Goal: Task Accomplishment & Management: Complete application form

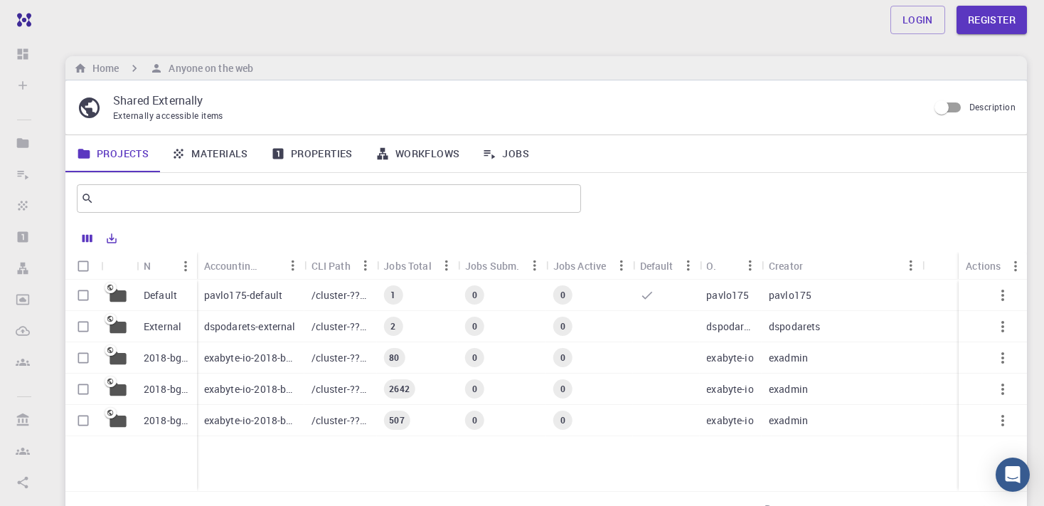
click at [297, 80] on div "Home Anyone on the web" at bounding box center [546, 68] width 962 height 24
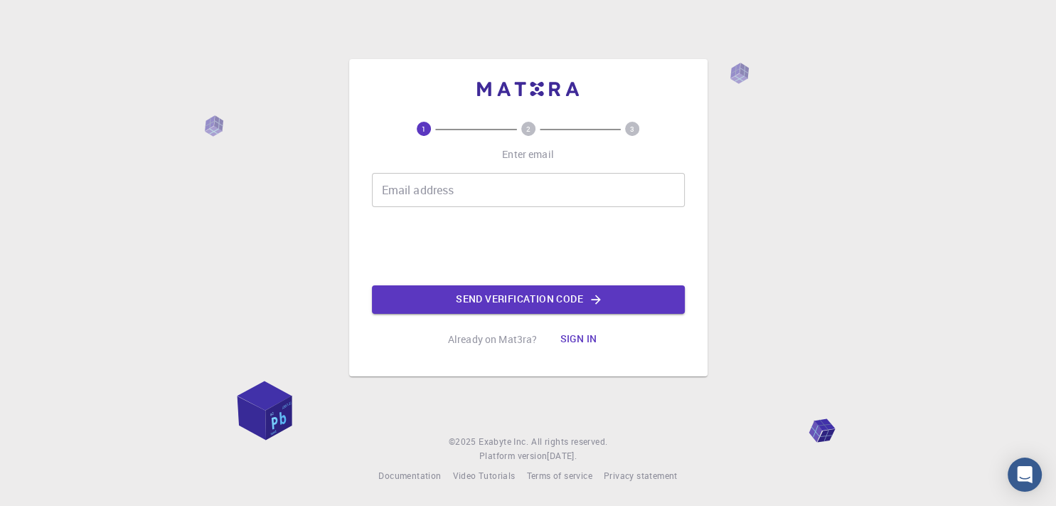
drag, startPoint x: 491, startPoint y: 203, endPoint x: 499, endPoint y: 192, distance: 14.2
click at [491, 193] on input "Email address" at bounding box center [528, 190] width 313 height 34
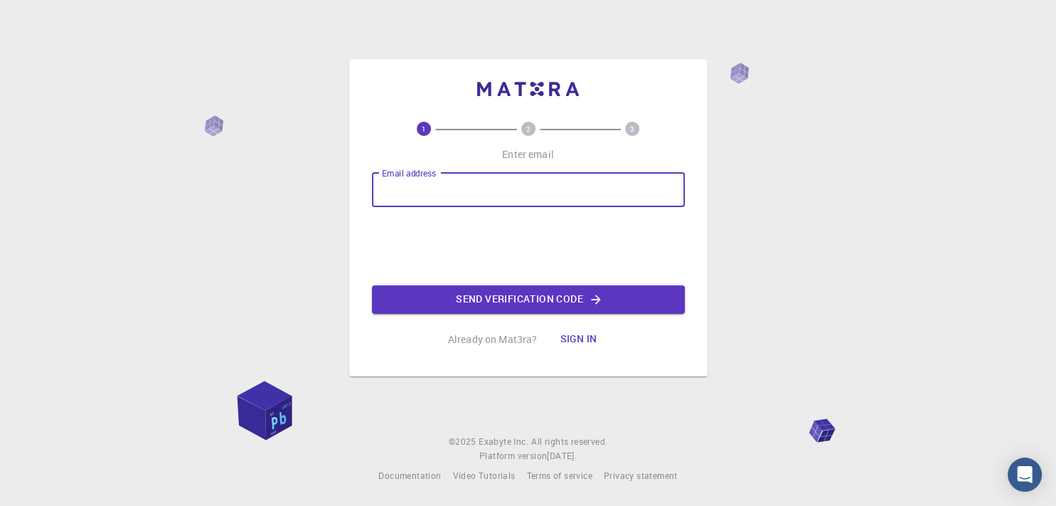
click at [498, 192] on input "Email address" at bounding box center [528, 190] width 313 height 34
type input "[EMAIL_ADDRESS][DOMAIN_NAME]"
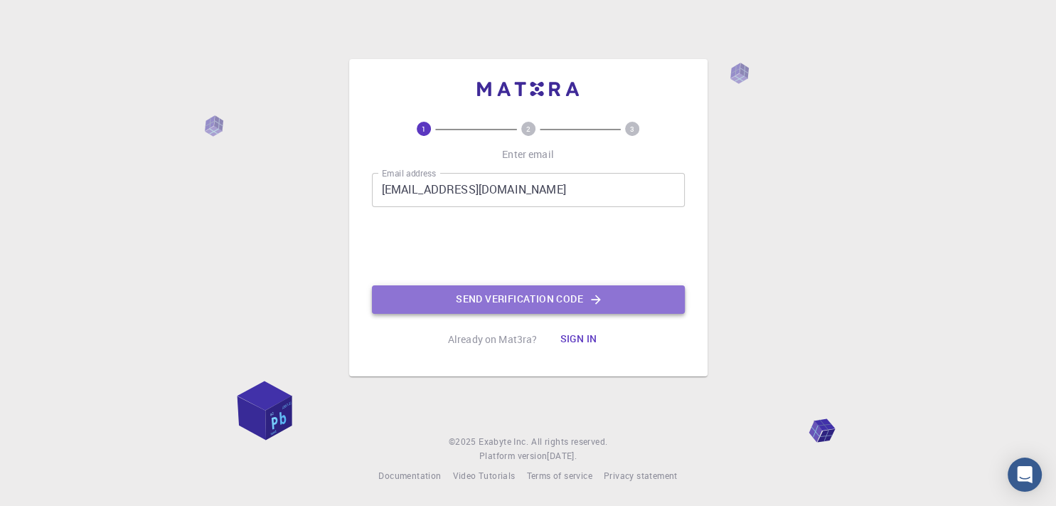
click at [511, 291] on button "Send verification code" at bounding box center [528, 299] width 313 height 28
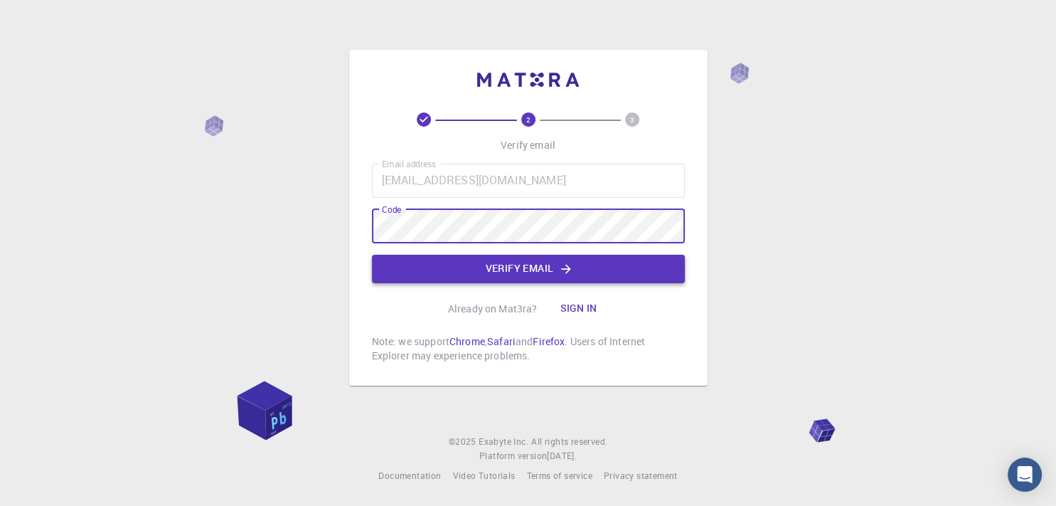
click at [536, 281] on button "Verify email" at bounding box center [528, 269] width 313 height 28
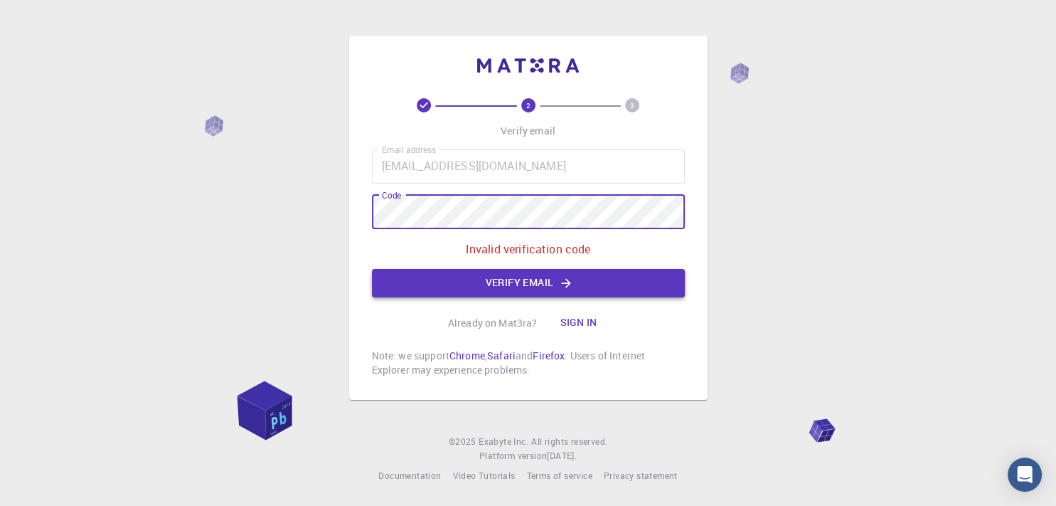
click at [534, 278] on button "Verify email" at bounding box center [528, 283] width 313 height 28
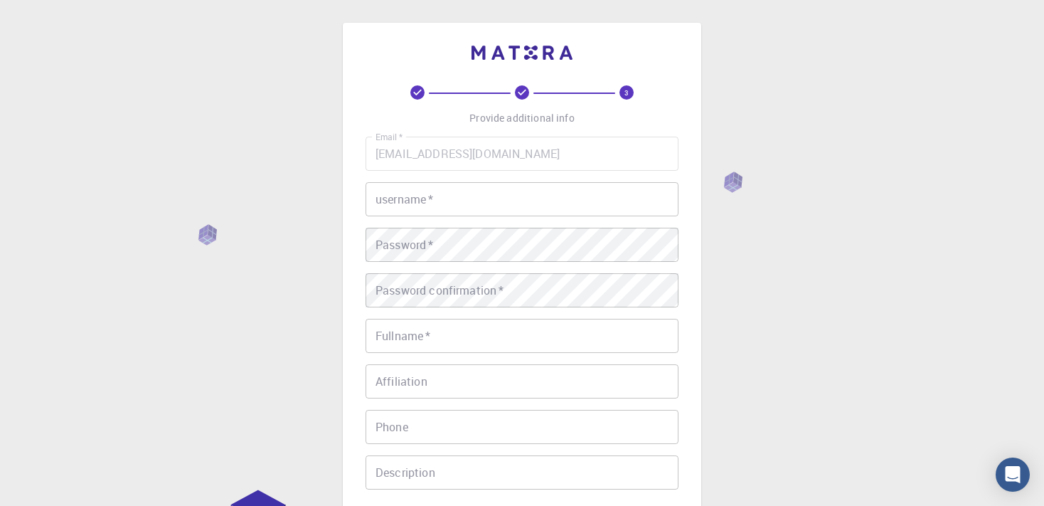
scroll to position [75, 0]
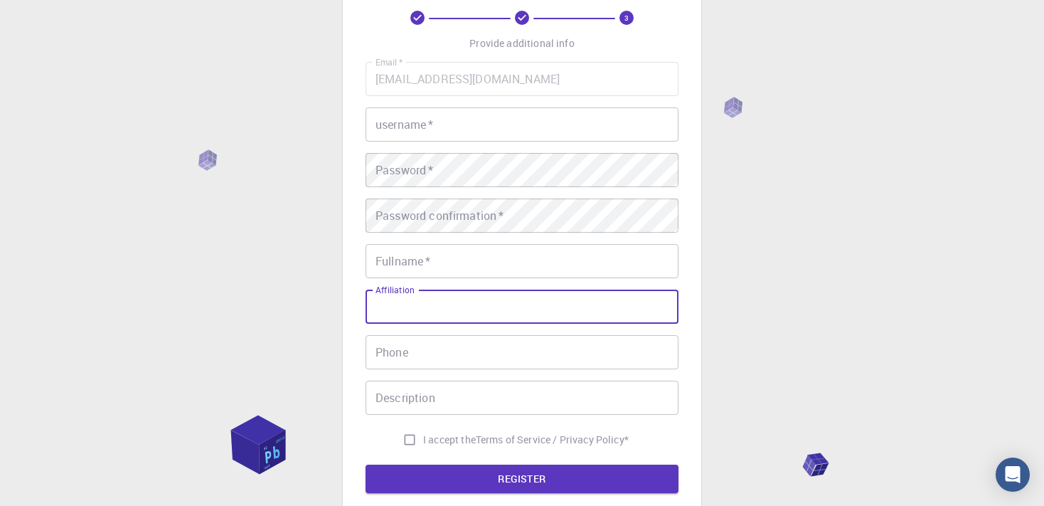
click at [499, 314] on input "Affiliation" at bounding box center [522, 306] width 313 height 34
click at [313, 330] on div "3 Provide additional info Email   * [EMAIL_ADDRESS][DOMAIN_NAME] Email   * user…" at bounding box center [522, 287] width 1044 height 724
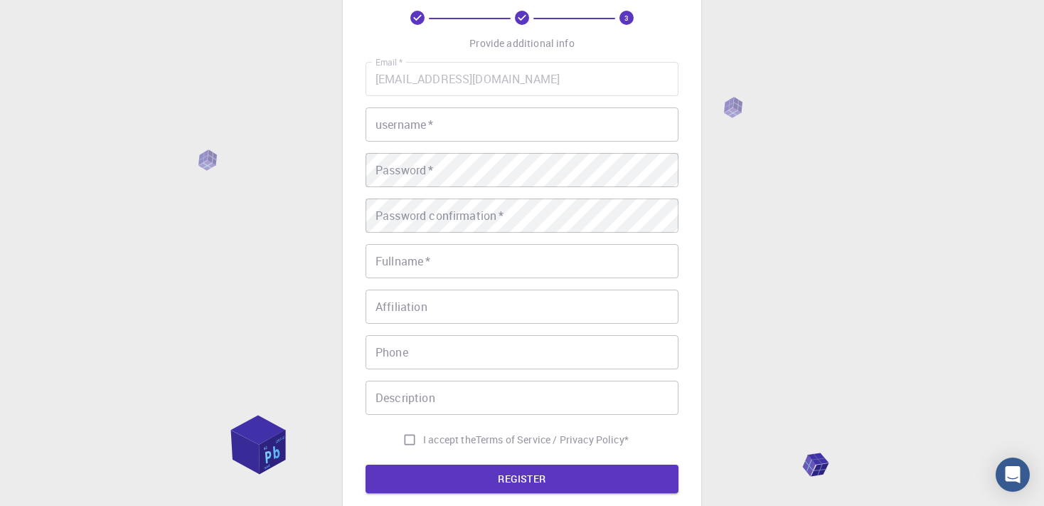
click at [453, 136] on input "username   *" at bounding box center [522, 124] width 313 height 34
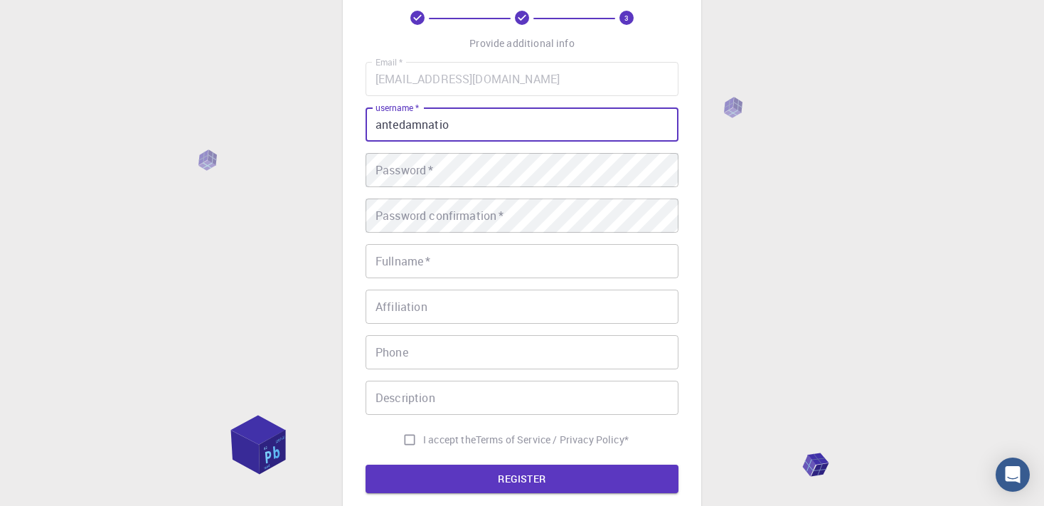
type input "antedamnatio"
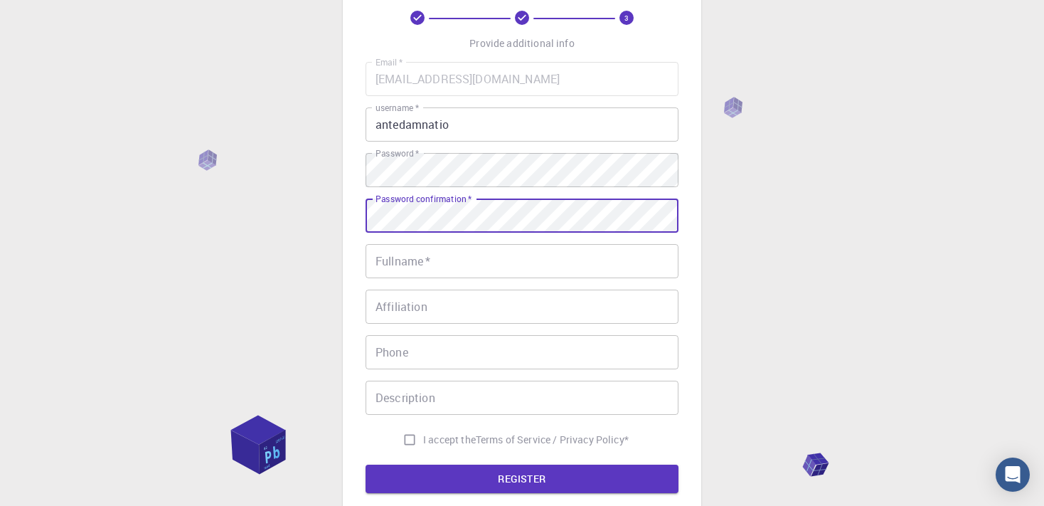
click at [545, 257] on input "Fullname   *" at bounding box center [522, 261] width 313 height 34
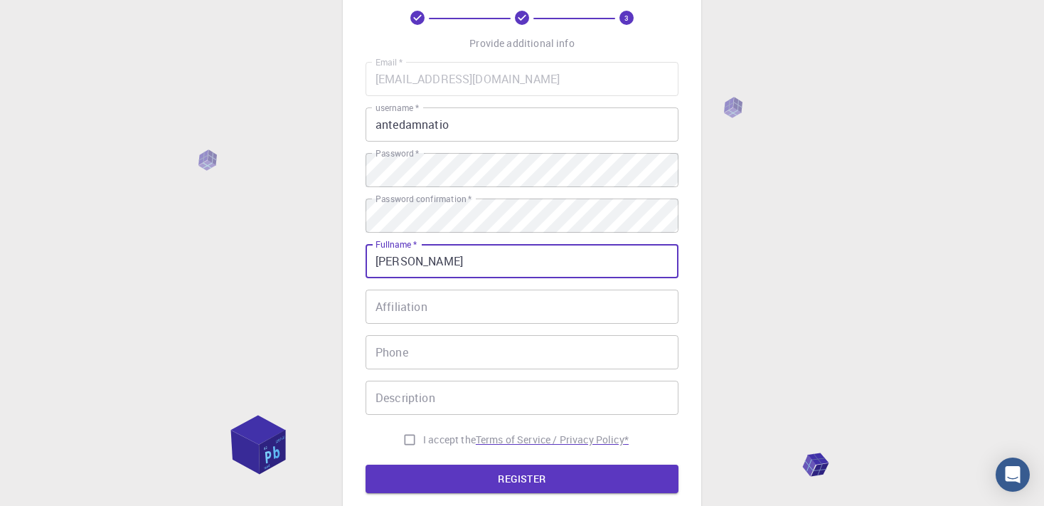
type input "[PERSON_NAME]"
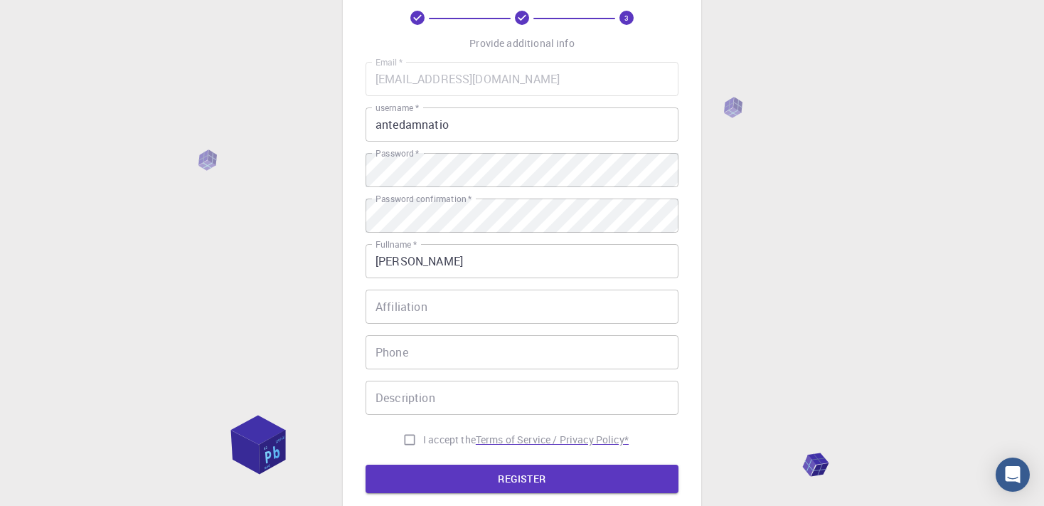
click at [547, 435] on p "Terms of Service / Privacy Policy *" at bounding box center [552, 439] width 153 height 14
click at [416, 453] on form "Email   * [EMAIL_ADDRESS][DOMAIN_NAME] Email   * username   * antedamnatio user…" at bounding box center [522, 277] width 313 height 431
click at [415, 437] on input "I accept the Terms of Service / Privacy Policy *" at bounding box center [409, 439] width 27 height 27
checkbox input "true"
click at [437, 468] on button "REGISTER" at bounding box center [522, 478] width 313 height 28
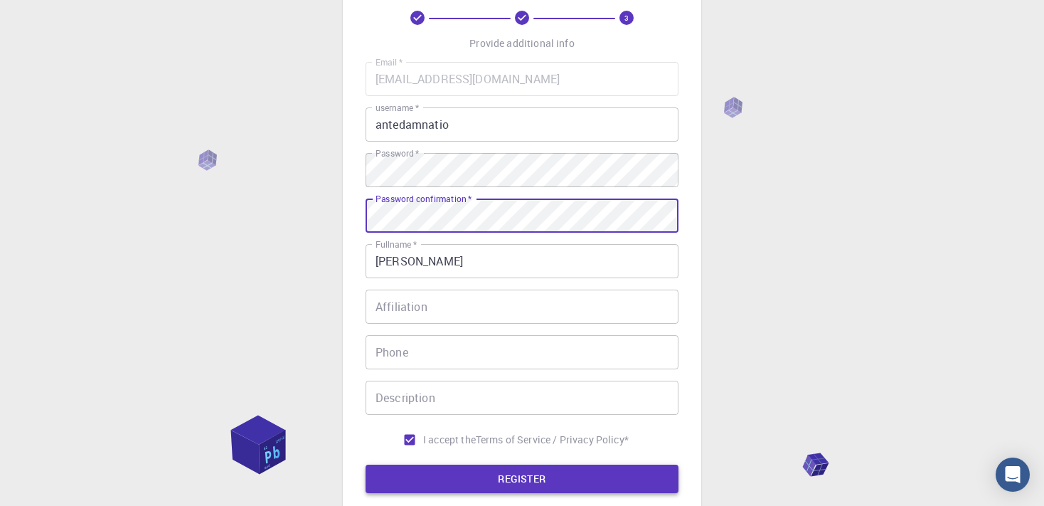
click at [519, 486] on button "REGISTER" at bounding box center [522, 478] width 313 height 28
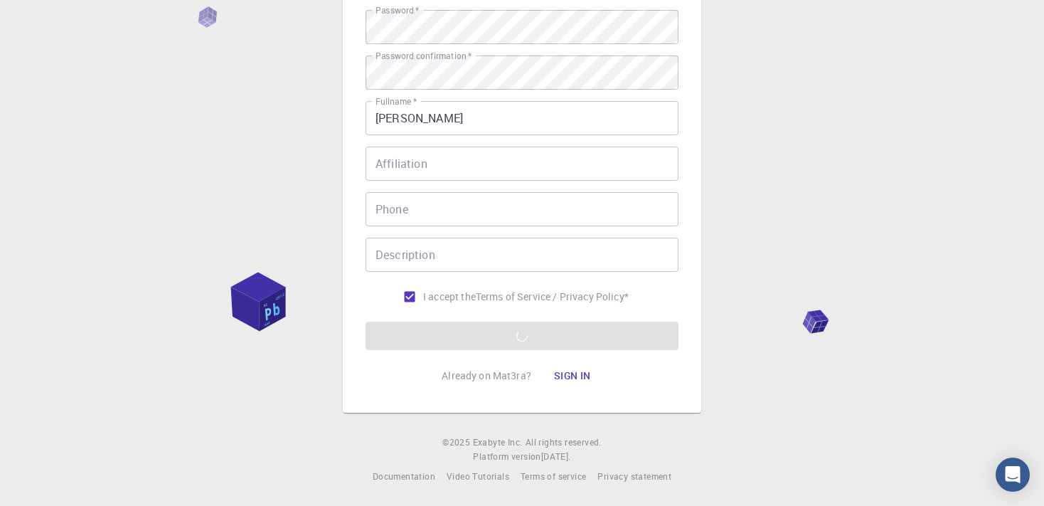
scroll to position [0, 0]
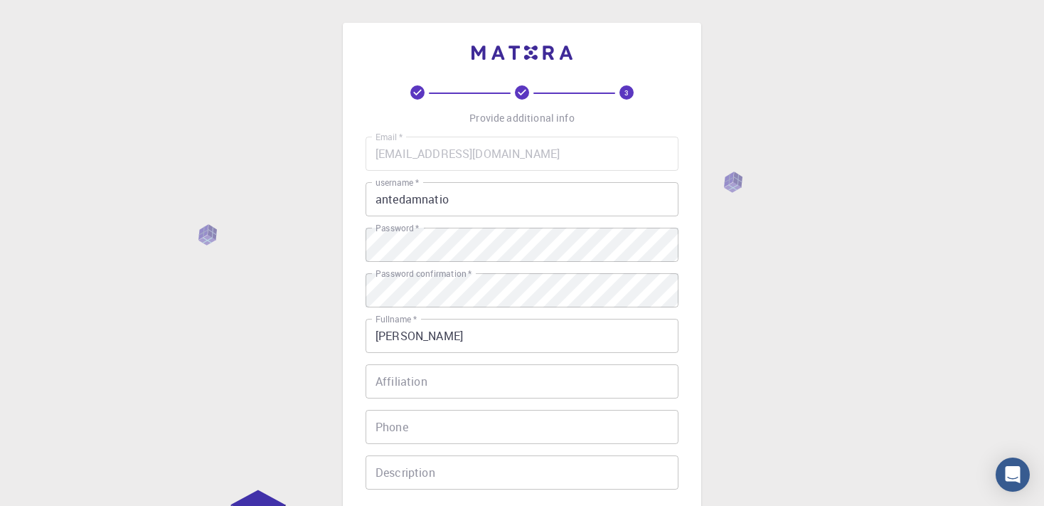
click at [469, 197] on input "antedamnatio" at bounding box center [522, 199] width 313 height 34
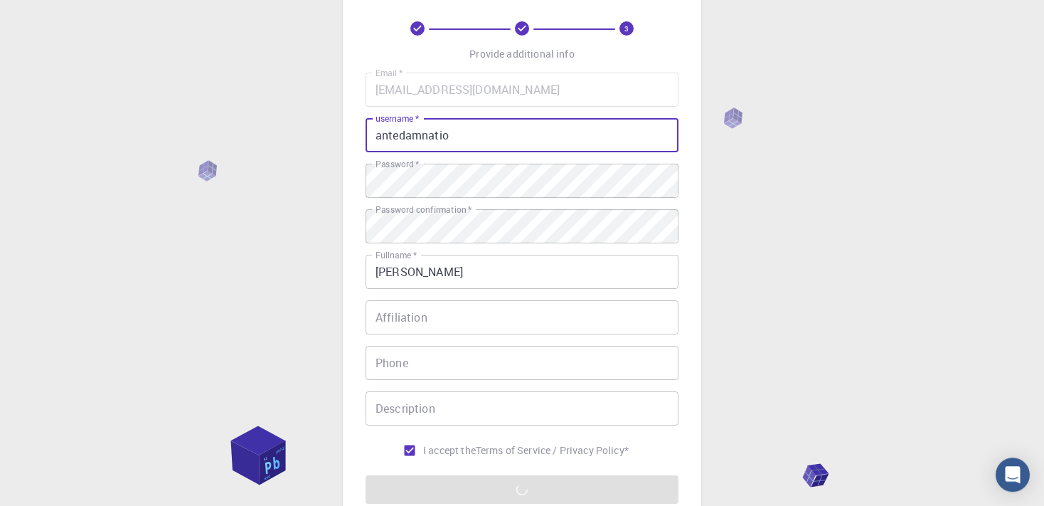
scroll to position [150, 0]
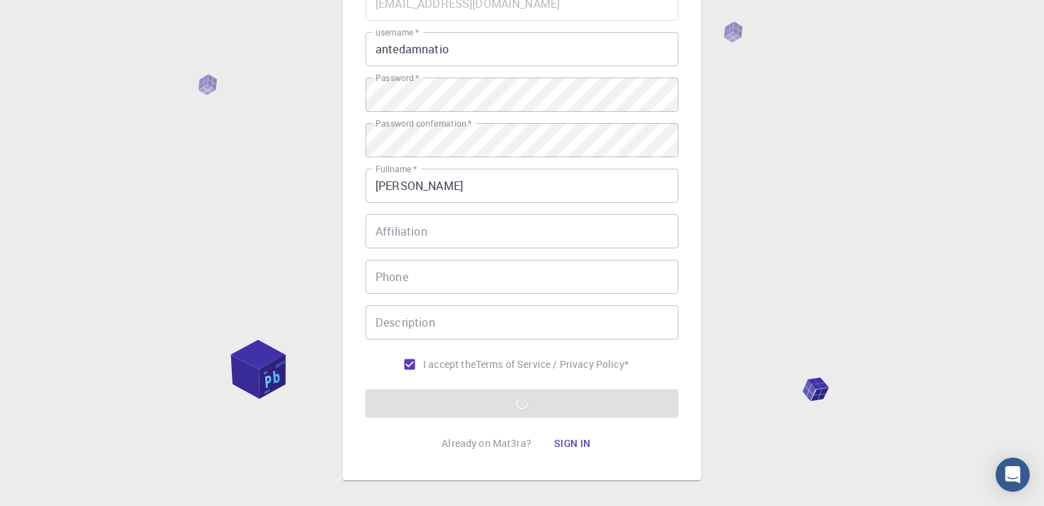
drag, startPoint x: 538, startPoint y: 382, endPoint x: 533, endPoint y: 406, distance: 24.7
click at [536, 383] on form "Email   * [EMAIL_ADDRESS][DOMAIN_NAME] Email   * username   * antedamnatio user…" at bounding box center [522, 201] width 313 height 431
click at [531, 410] on form "Email   * [EMAIL_ADDRESS][DOMAIN_NAME] Email   * username   * antedamnatio user…" at bounding box center [522, 201] width 313 height 431
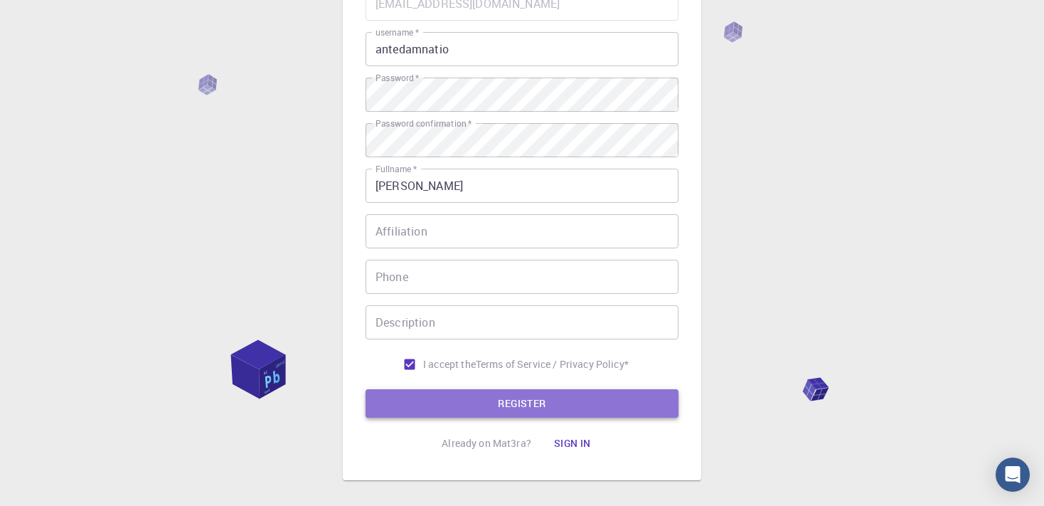
click at [536, 403] on button "REGISTER" at bounding box center [522, 403] width 313 height 28
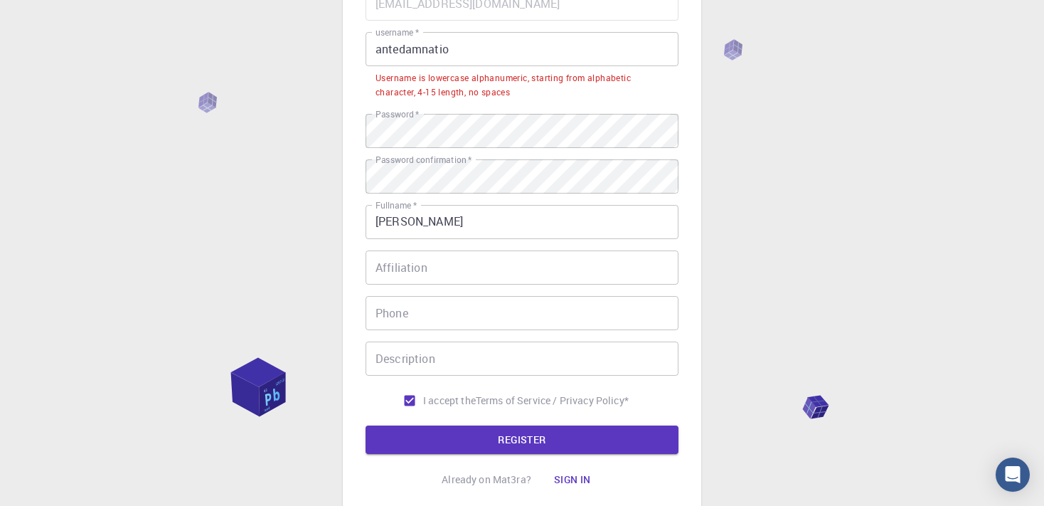
click at [553, 78] on div "Username is lowercase alphanumeric, starting from alphabetic character, 4-15 le…" at bounding box center [522, 85] width 293 height 28
click at [560, 102] on li "Username is lowercase alphanumeric, starting from alphabetic character, 4-15 le…" at bounding box center [522, 84] width 313 height 36
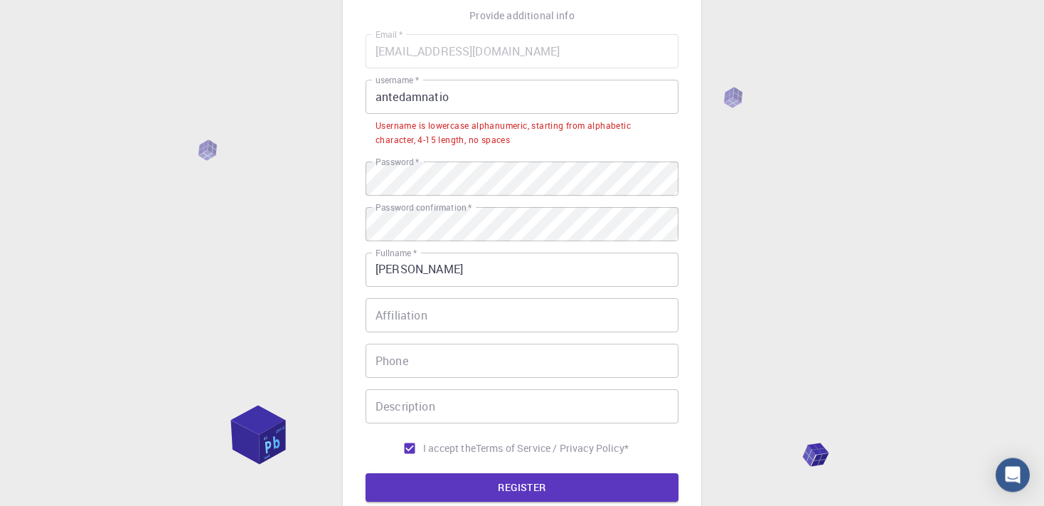
scroll to position [75, 0]
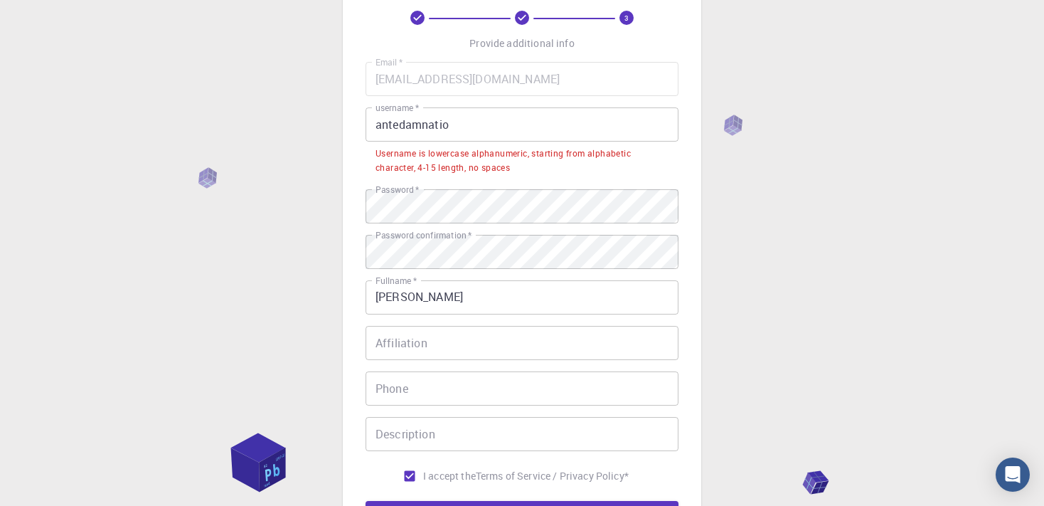
click at [549, 170] on div "Username is lowercase alphanumeric, starting from alphabetic character, 4-15 le…" at bounding box center [522, 161] width 293 height 28
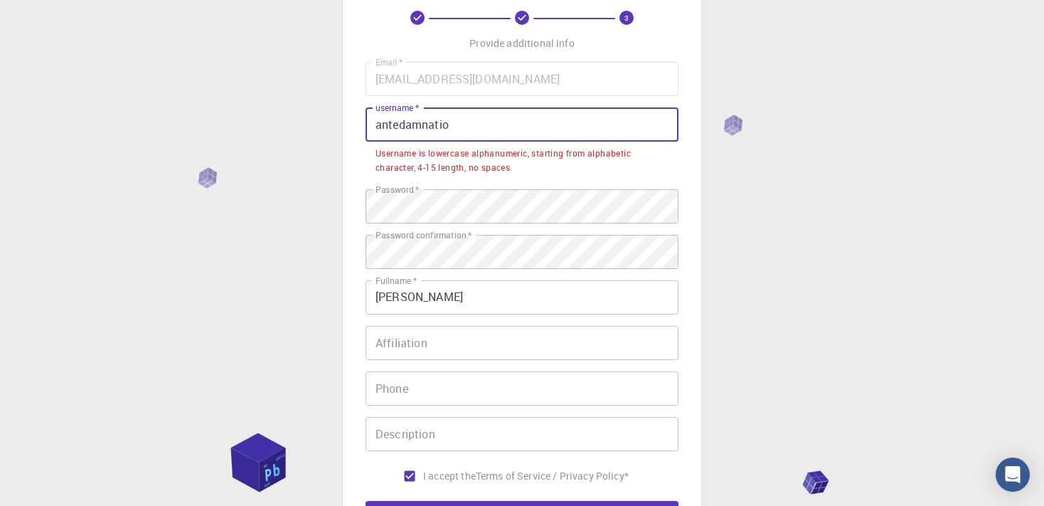
click at [382, 124] on input "antedamnatio" at bounding box center [522, 124] width 313 height 34
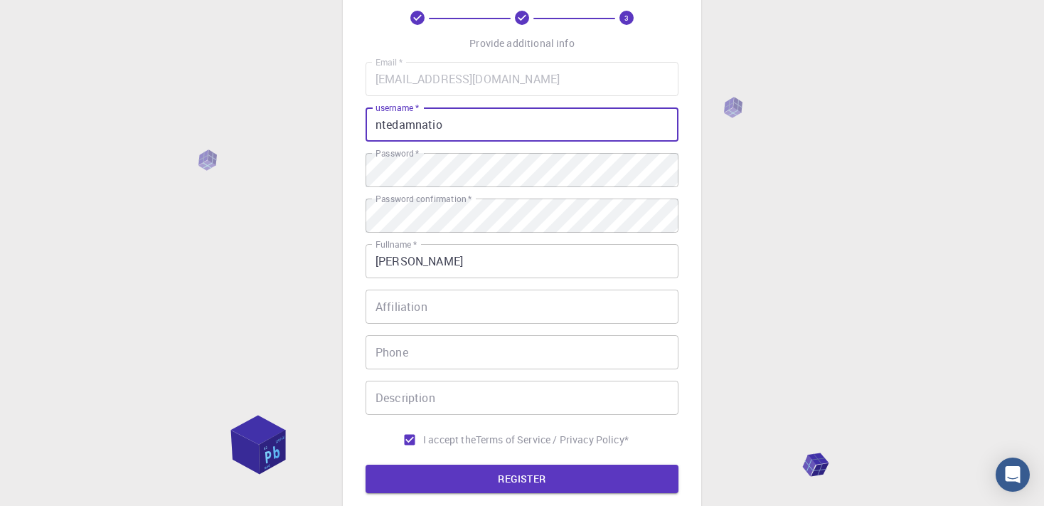
click at [386, 122] on input "ntedamnatio" at bounding box center [522, 124] width 313 height 34
click at [371, 121] on input "ntedamnatio" at bounding box center [522, 124] width 313 height 34
click at [522, 488] on button "REGISTER" at bounding box center [522, 478] width 313 height 28
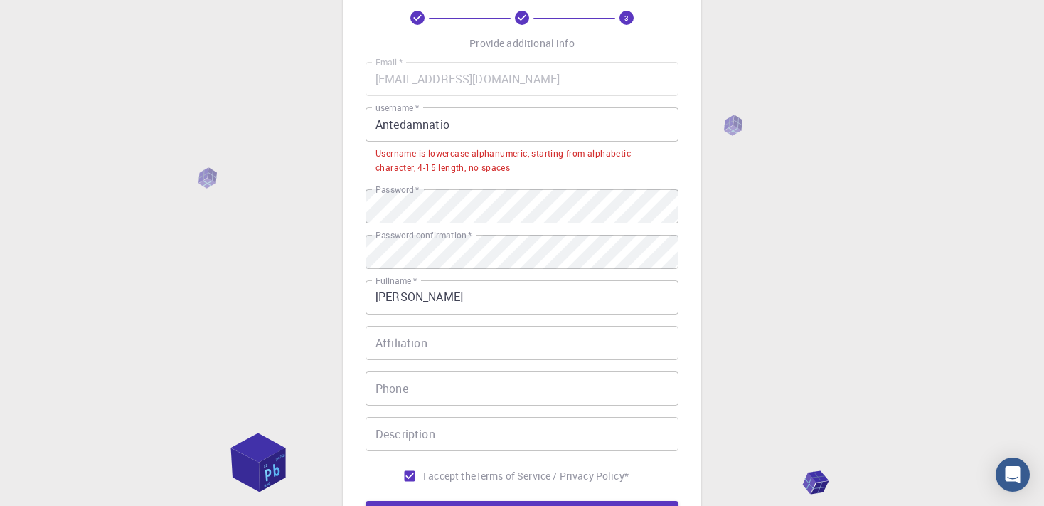
scroll to position [150, 0]
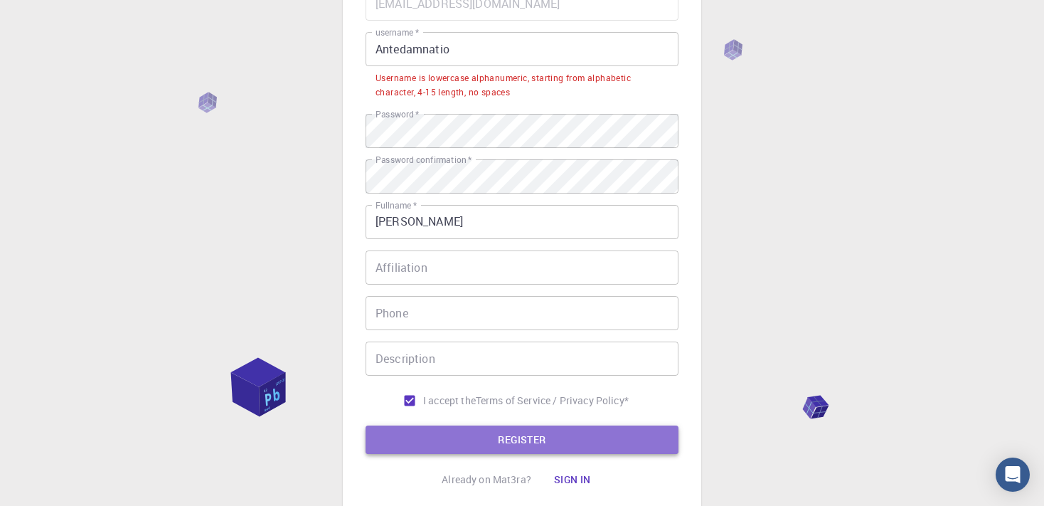
click at [481, 432] on button "REGISTER" at bounding box center [522, 439] width 313 height 28
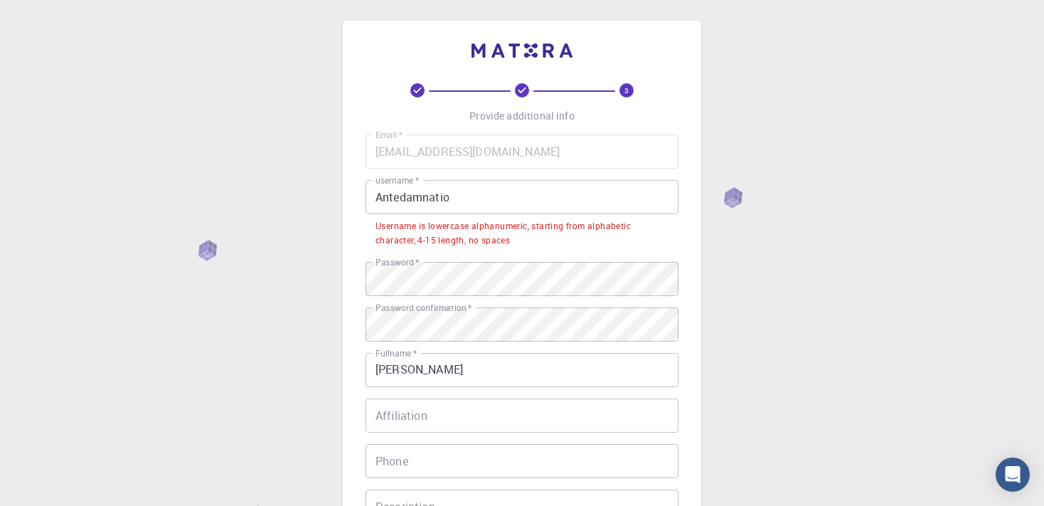
scroll to position [0, 0]
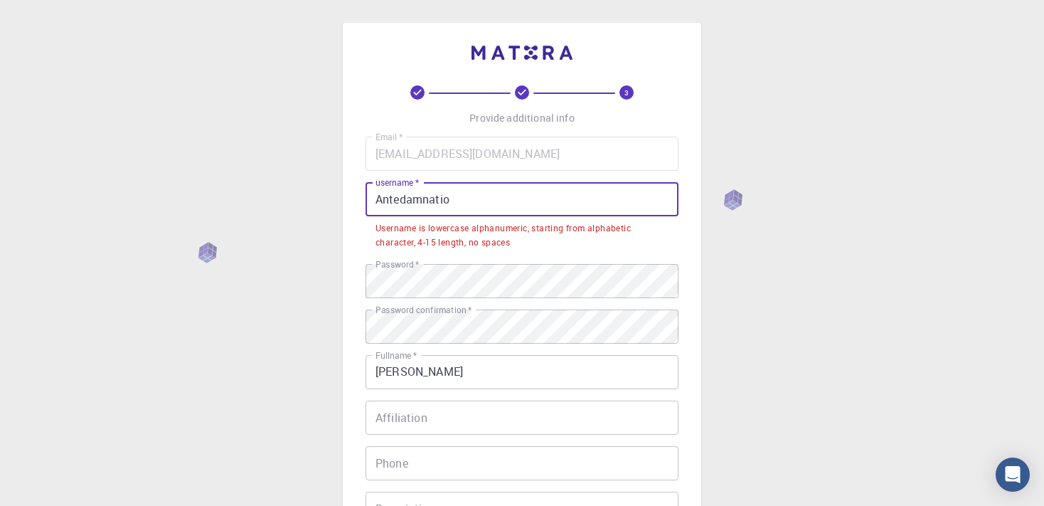
click at [390, 196] on input "Antedamnatio" at bounding box center [522, 199] width 313 height 34
drag, startPoint x: 386, startPoint y: 195, endPoint x: 368, endPoint y: 191, distance: 18.3
click at [368, 191] on input "Antedamnatio" at bounding box center [522, 199] width 313 height 34
click at [385, 196] on input "Antedamnatio" at bounding box center [522, 199] width 313 height 34
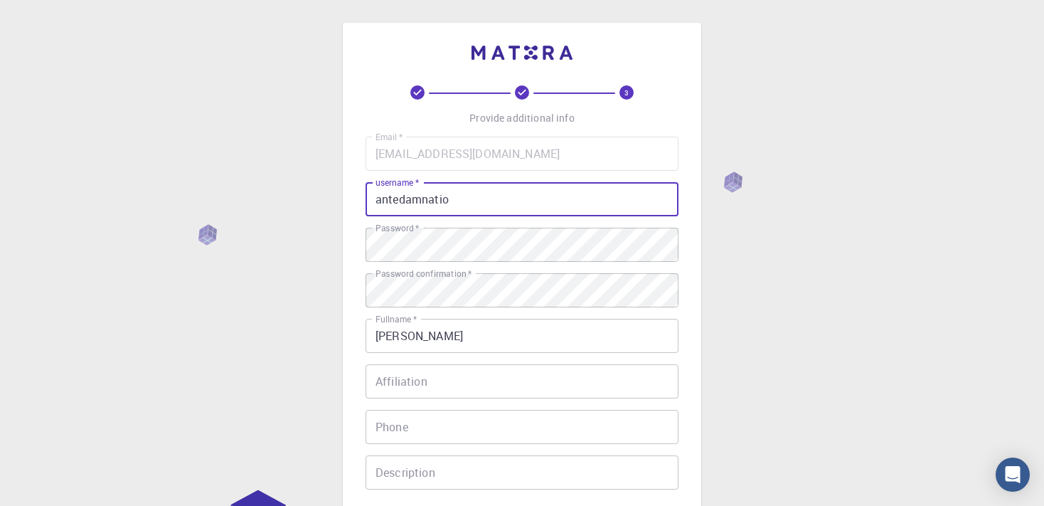
click at [522, 209] on input "antedamnatio" at bounding box center [522, 199] width 313 height 34
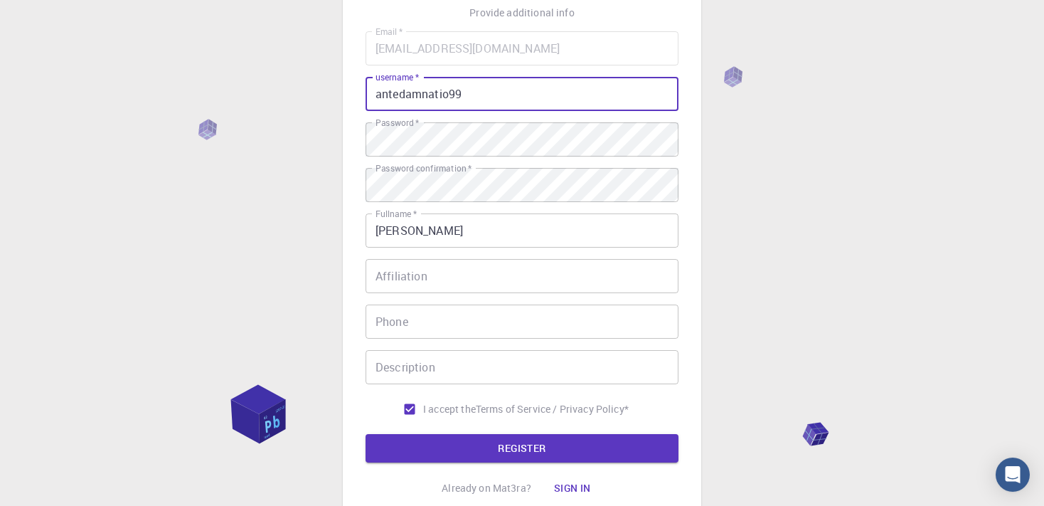
scroll to position [218, 0]
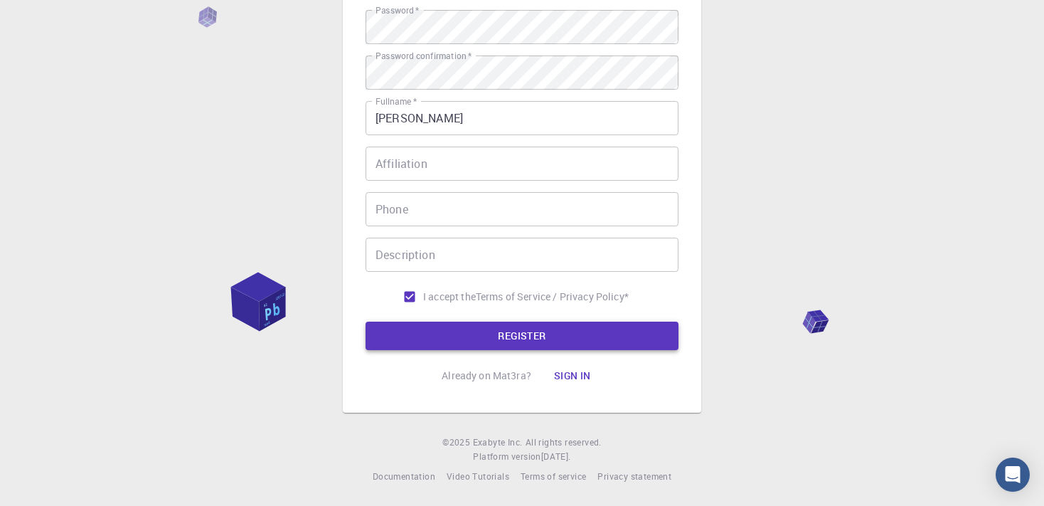
type input "antedamnatio99"
click at [501, 342] on button "REGISTER" at bounding box center [522, 335] width 313 height 28
